Goal: Complete application form

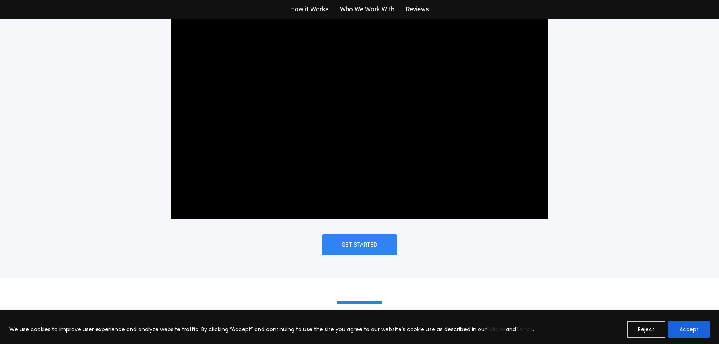
scroll to position [494, 0]
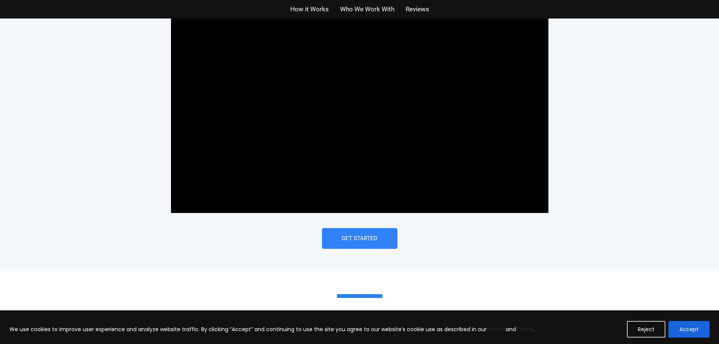
click at [308, 126] on div at bounding box center [359, 107] width 377 height 212
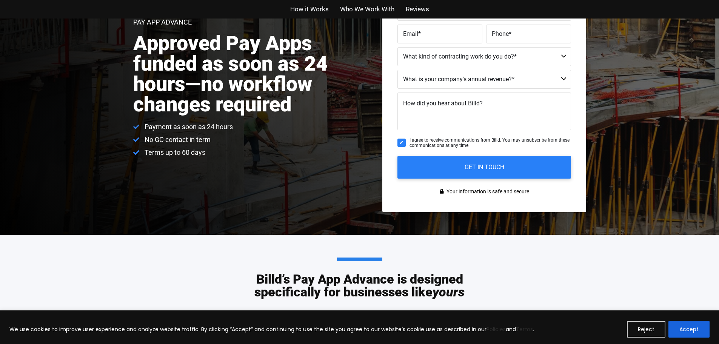
scroll to position [0, 0]
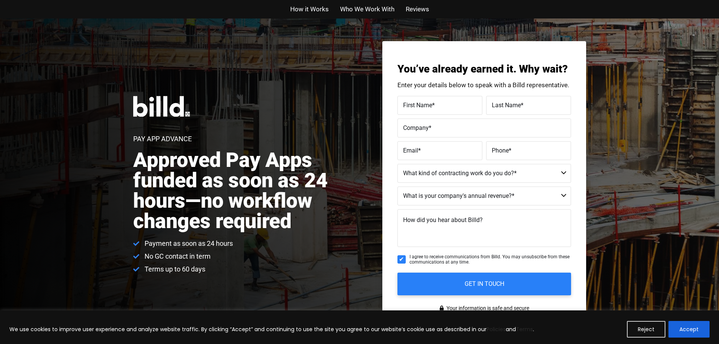
click at [306, 3] on div "How it Works Who We Work With Reviews" at bounding box center [360, 9] width 430 height 18
click at [307, 7] on span "How it Works" at bounding box center [309, 9] width 38 height 11
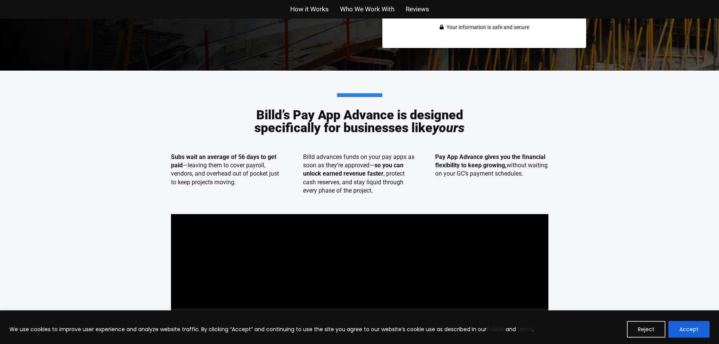
scroll to position [351, 0]
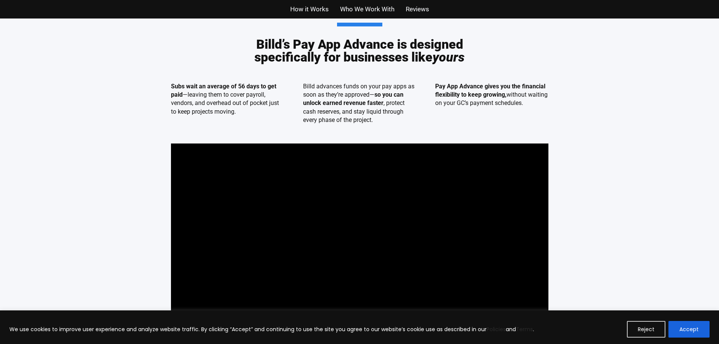
click at [348, 8] on span "Who We Work With" at bounding box center [367, 9] width 54 height 11
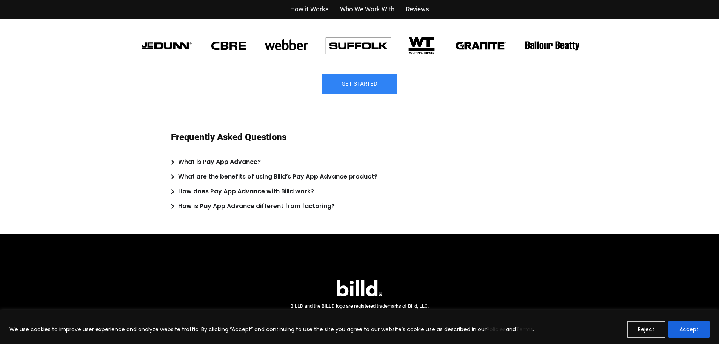
scroll to position [1897, 0]
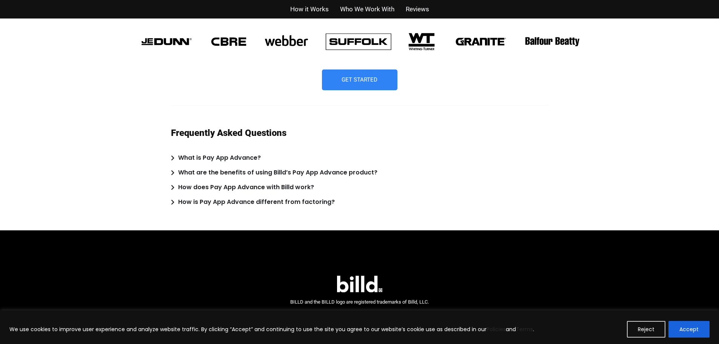
click at [177, 158] on summary "What is Pay App Advance?" at bounding box center [359, 157] width 377 height 11
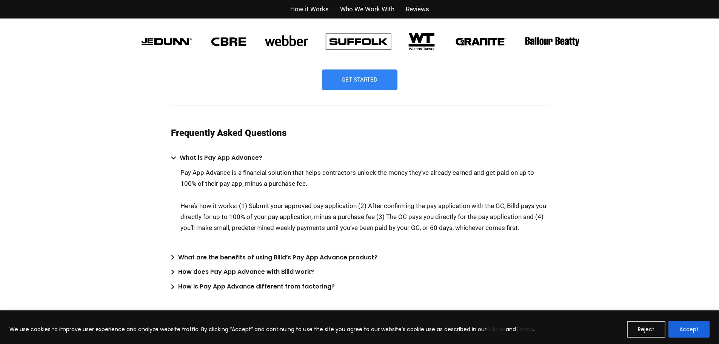
drag, startPoint x: 161, startPoint y: 219, endPoint x: 117, endPoint y: 245, distance: 51.3
click at [117, 245] on div "Pay App Advance is used on projects run by America's biggest GCs Get Started Fr…" at bounding box center [359, 140] width 719 height 350
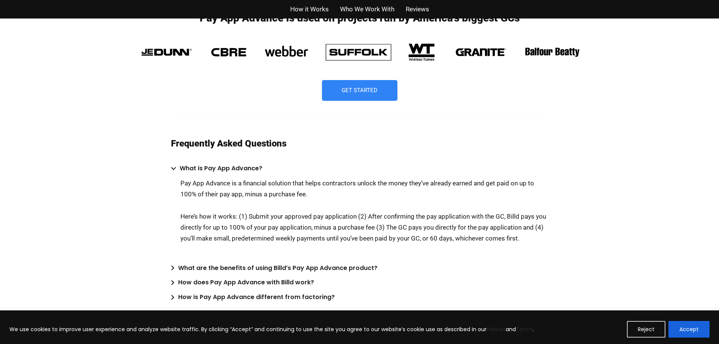
scroll to position [1924, 0]
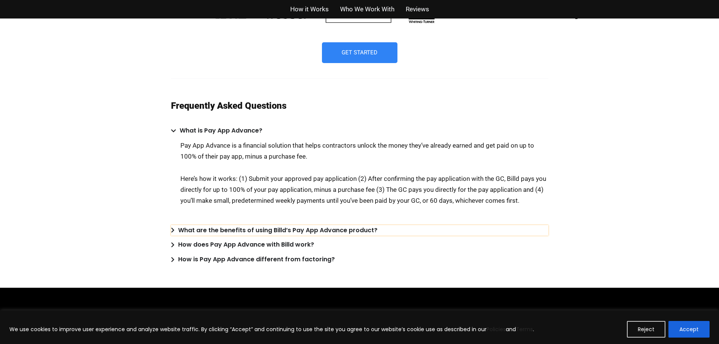
click at [174, 231] on icon "Accordion. Open links with Enter or Space, close with Escape, and navigate with…" at bounding box center [172, 230] width 3 height 6
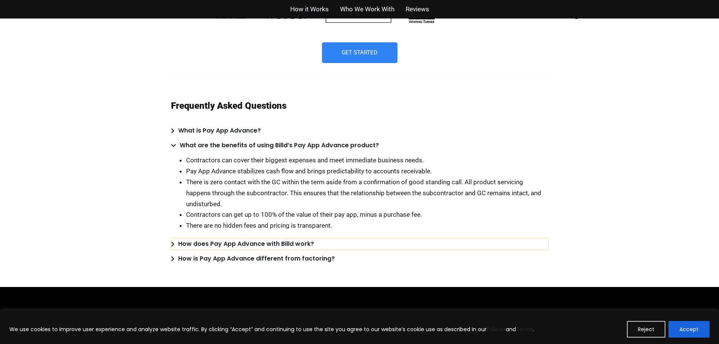
click at [175, 241] on summary "How does Pay App Advance with Billd work?" at bounding box center [359, 243] width 377 height 11
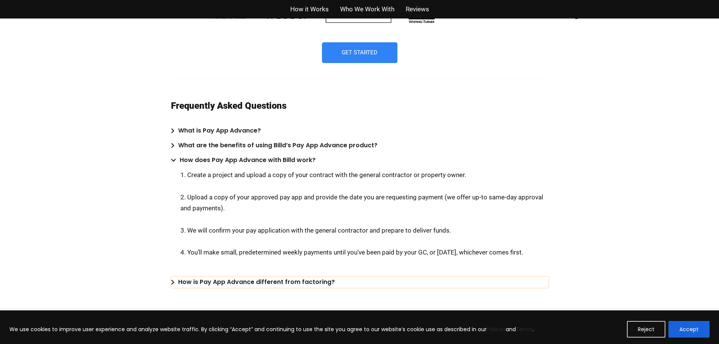
click at [175, 280] on summary "How is Pay App Advance different from factoring?" at bounding box center [359, 282] width 377 height 11
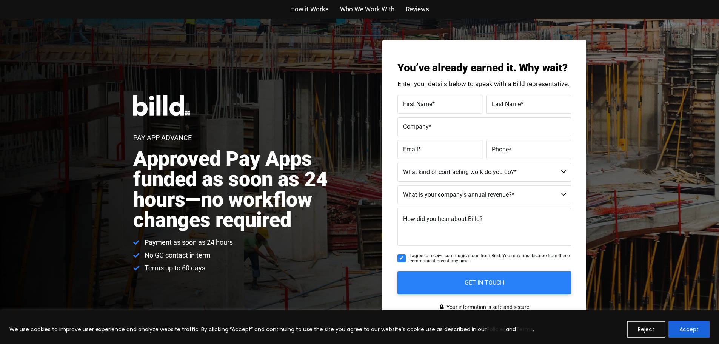
scroll to position [0, 0]
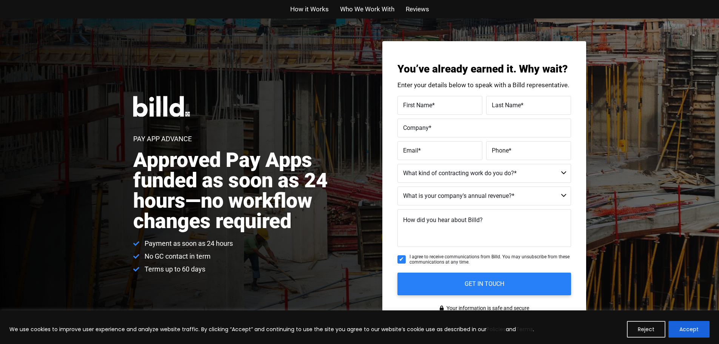
click at [421, 105] on span "First Name" at bounding box center [417, 104] width 29 height 7
click at [421, 105] on input "First Name *" at bounding box center [439, 105] width 85 height 19
type input "Keegan"
type input "Winkle"
type input "Spectrum Woodworking"
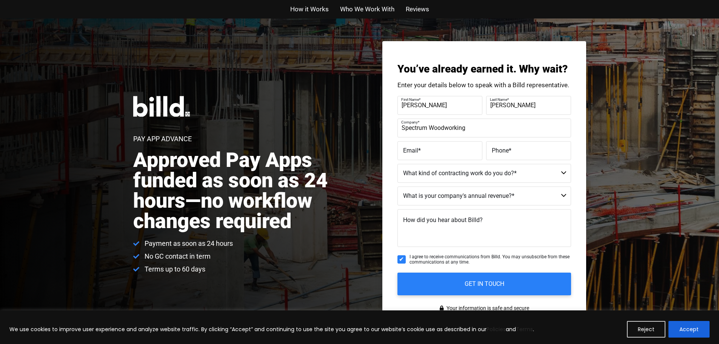
click at [423, 151] on label "Email *" at bounding box center [440, 150] width 74 height 11
click at [423, 151] on input "Email *" at bounding box center [439, 150] width 85 height 19
type input "Keeganw@spectrumwoodworking.com"
click at [509, 151] on span "*" at bounding box center [510, 149] width 3 height 7
click at [509, 151] on input "Phone *" at bounding box center [528, 150] width 85 height 19
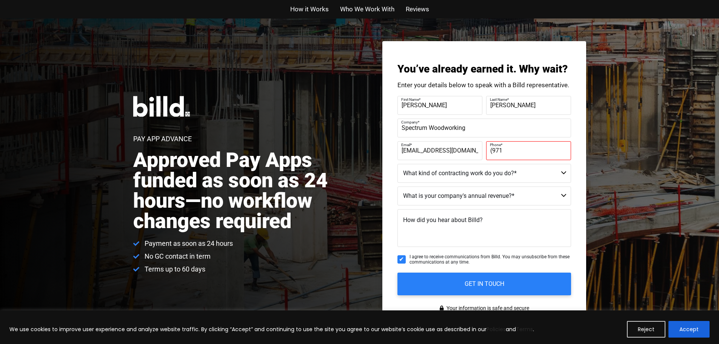
type input "(971) 263-5300"
click at [458, 180] on select "Residential - Our Services Do Not Apply Not a Contractor Commercial and Residen…" at bounding box center [484, 173] width 174 height 19
select select "Commercial"
click at [397, 164] on select "Residential - Our Services Do Not Apply Not a Contractor Commercial and Residen…" at bounding box center [484, 173] width 174 height 19
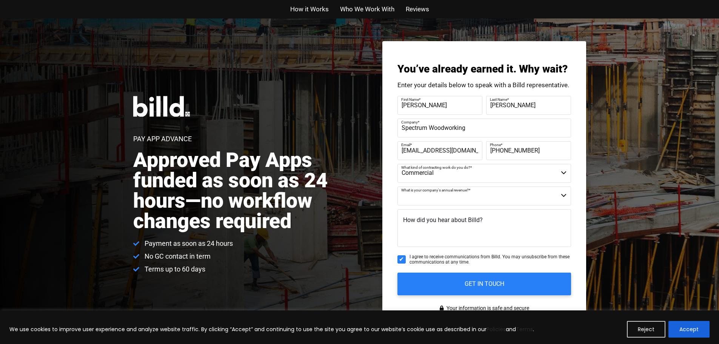
click at [483, 195] on select "Less than $1M $1M - $2M $2M - $4M $4M - $8M $8M - $25M $25M - $40M $40M +" at bounding box center [484, 195] width 174 height 19
select select "$8M - $25M"
click at [397, 186] on select "Less than $1M $1M - $2M $2M - $4M $4M - $8M $8M - $25M $25M - $40M $40M +" at bounding box center [484, 195] width 174 height 19
click at [400, 261] on input "I agree to receive communications from Billd. You may unsubscribe from these co…" at bounding box center [401, 259] width 8 height 8
checkbox input "false"
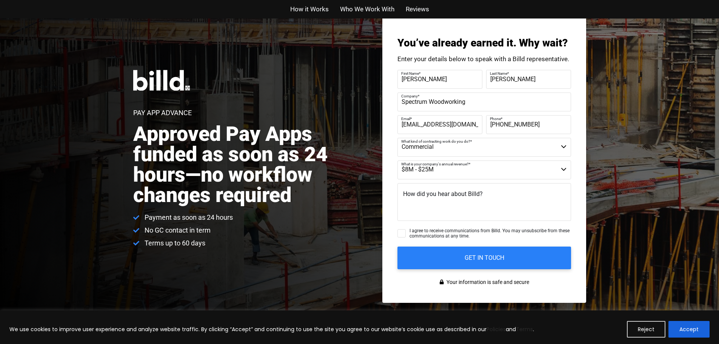
scroll to position [38, 0]
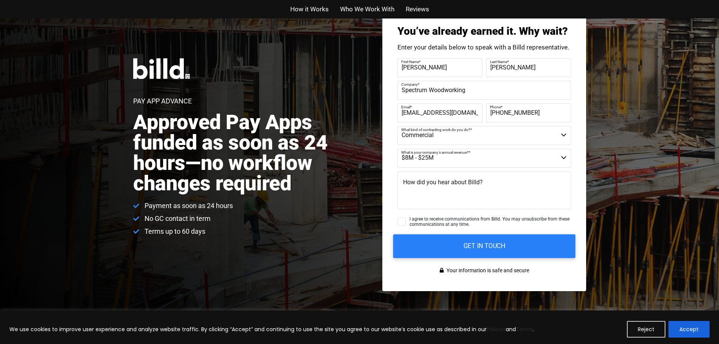
click at [437, 251] on input "GET IN TOUCH" at bounding box center [484, 246] width 182 height 24
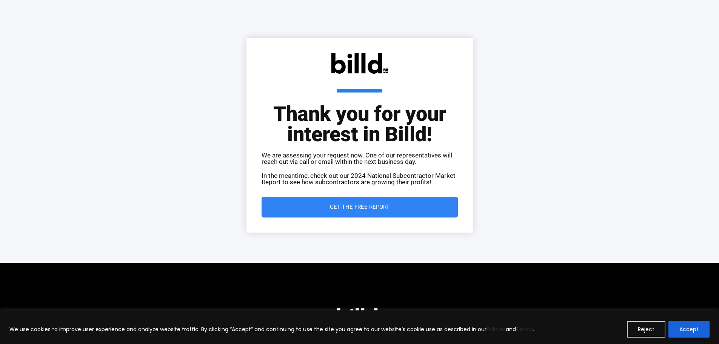
click at [362, 211] on link "Get the Free Report" at bounding box center [359, 207] width 196 height 21
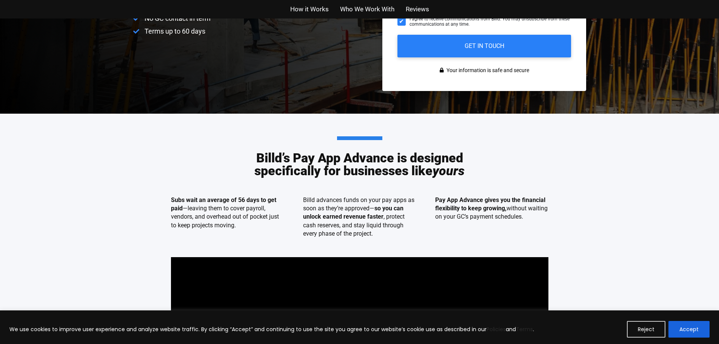
scroll to position [15, 0]
